Goal: Task Accomplishment & Management: Manage account settings

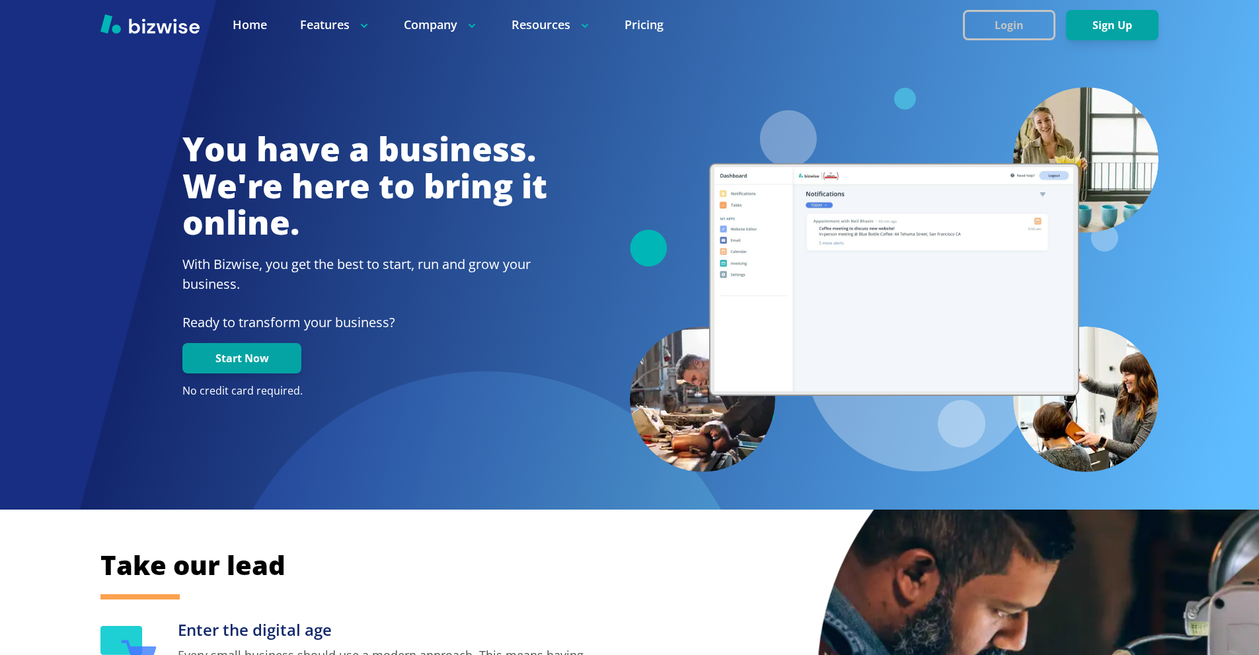
click at [986, 29] on button "Login" at bounding box center [1009, 25] width 92 height 30
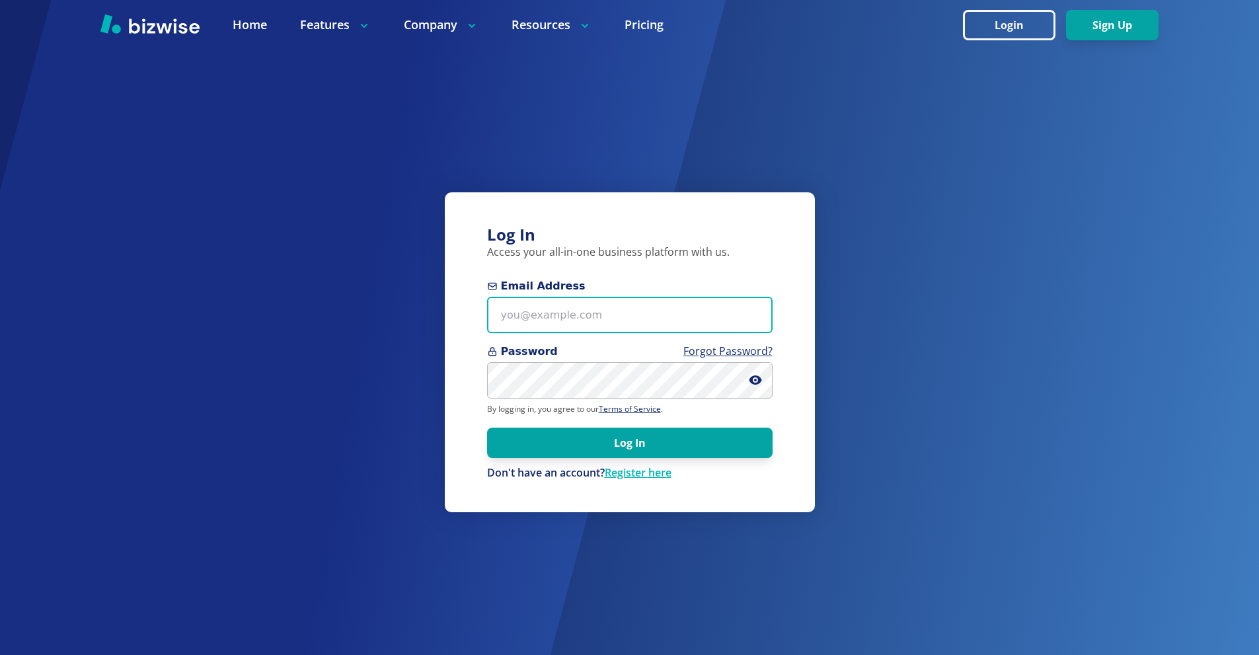
click at [614, 303] on input "Email Address" at bounding box center [629, 315] width 285 height 36
paste input "[EMAIL_ADDRESS][DOMAIN_NAME]"
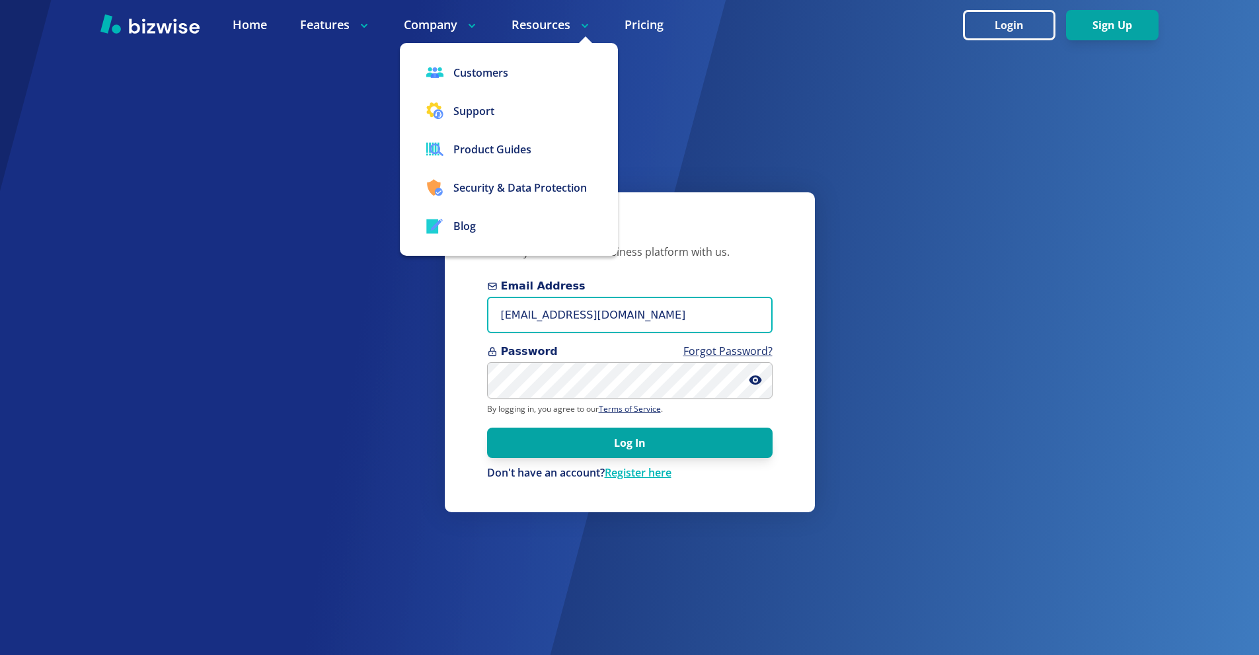
type input "[EMAIL_ADDRESS][DOMAIN_NAME]"
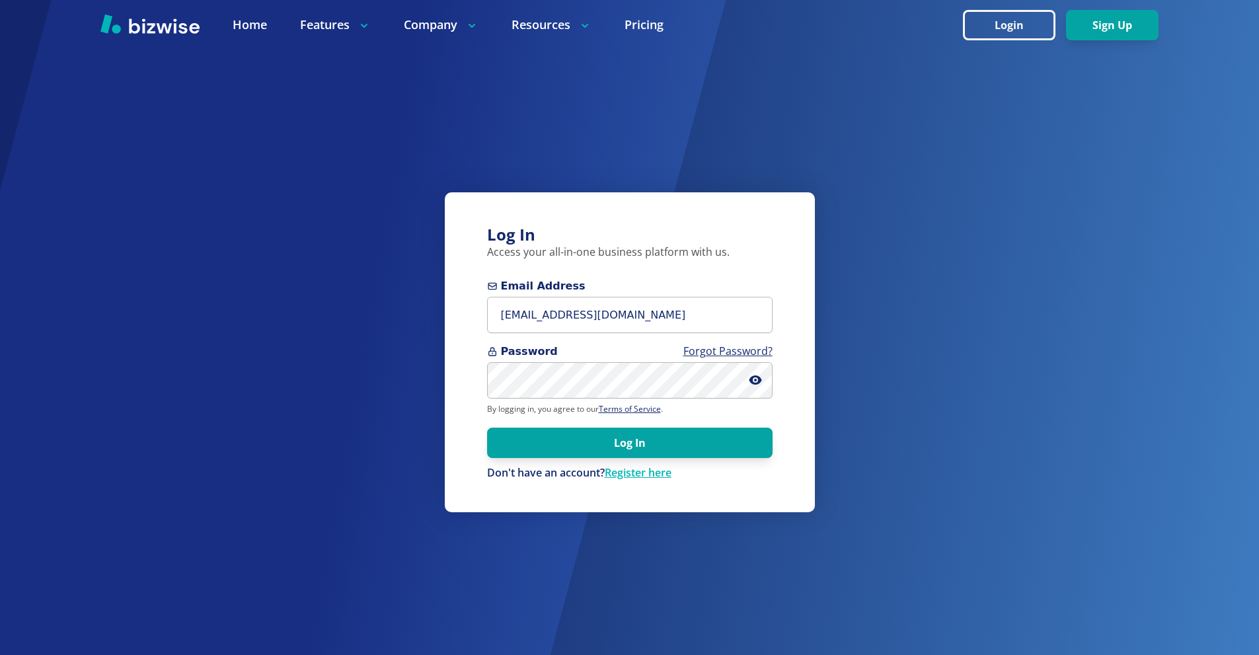
click at [593, 363] on div "Password Forgot Password?" at bounding box center [629, 371] width 285 height 55
drag, startPoint x: 614, startPoint y: 449, endPoint x: 596, endPoint y: 435, distance: 22.6
click at [603, 441] on button "Log In" at bounding box center [629, 442] width 285 height 30
